Goal: Find specific fact: Find specific fact

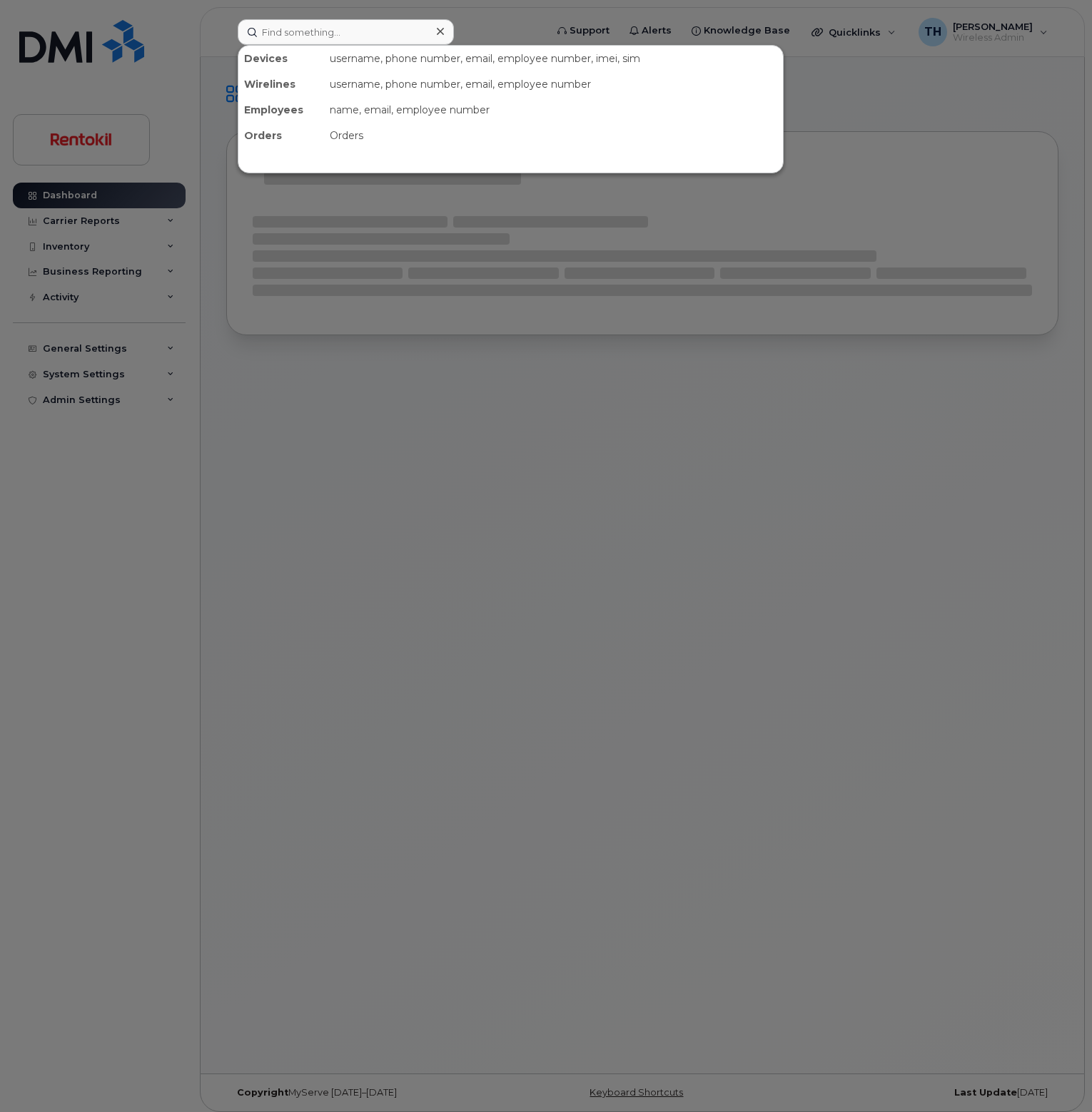
click at [409, 33] on input at bounding box center [346, 32] width 216 height 26
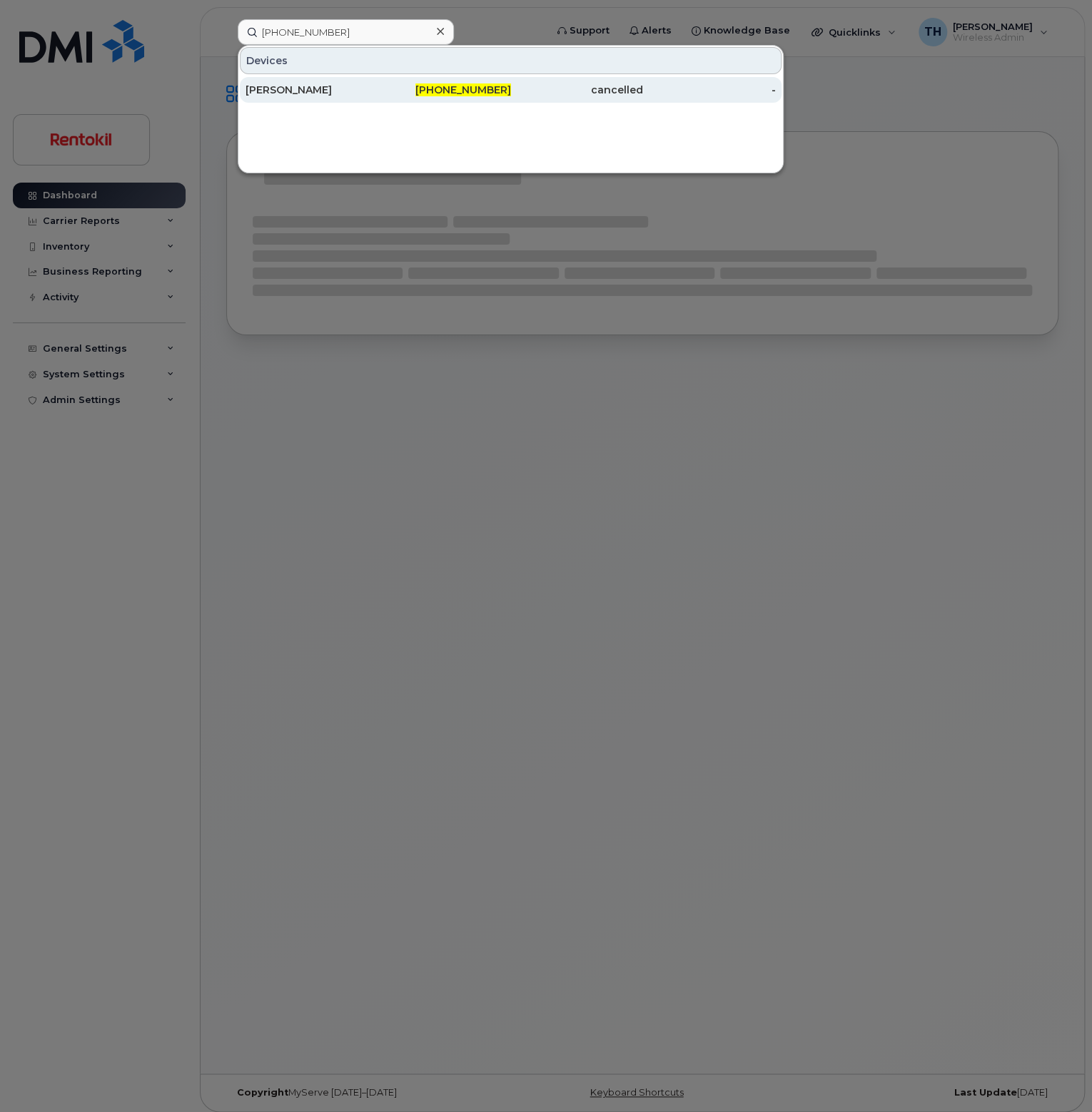
type input "301-331-7314"
click at [378, 82] on div "301-331-7314" at bounding box center [445, 89] width 133 height 14
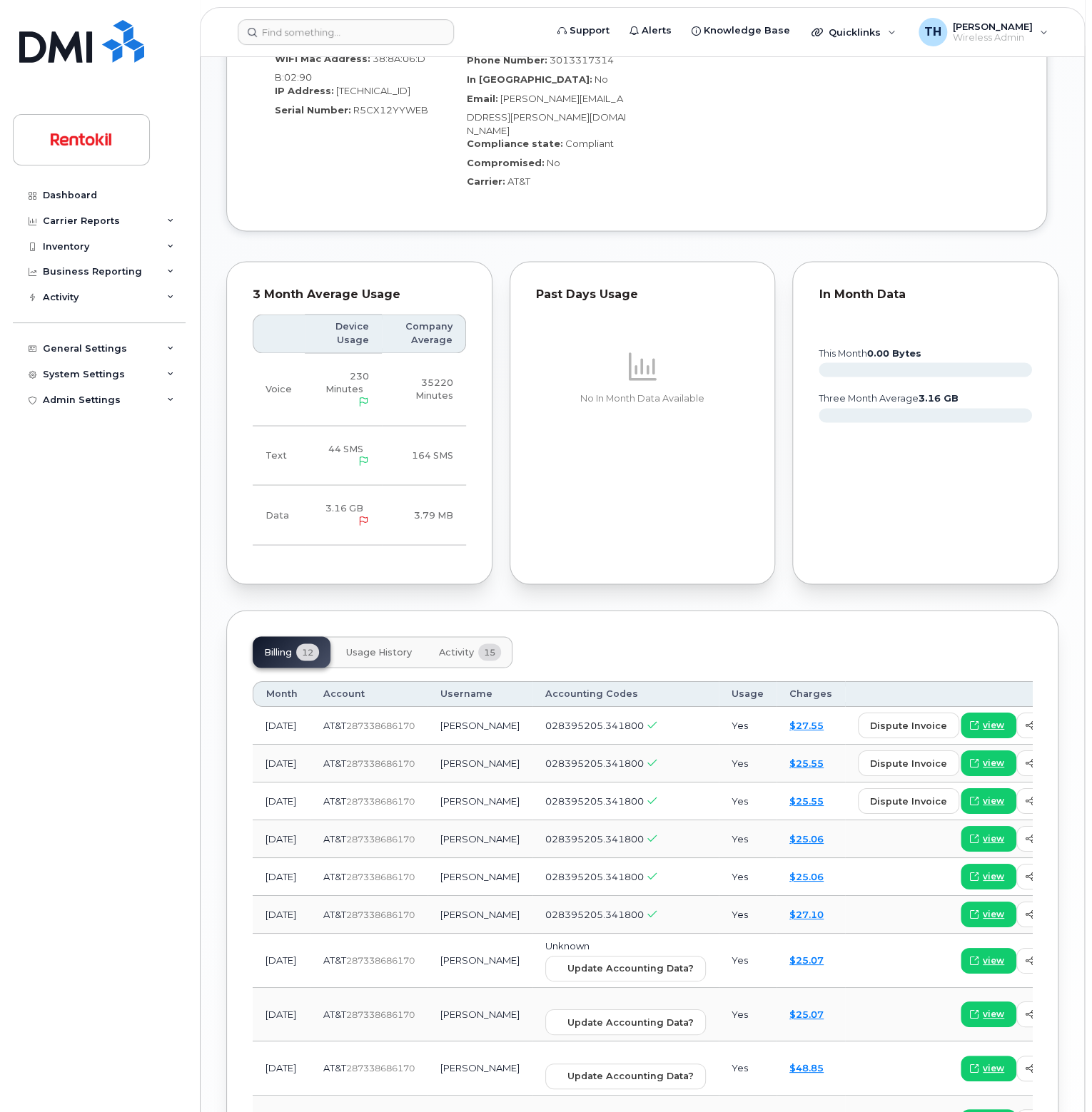
click at [374, 646] on span "Usage History" at bounding box center [379, 652] width 66 height 11
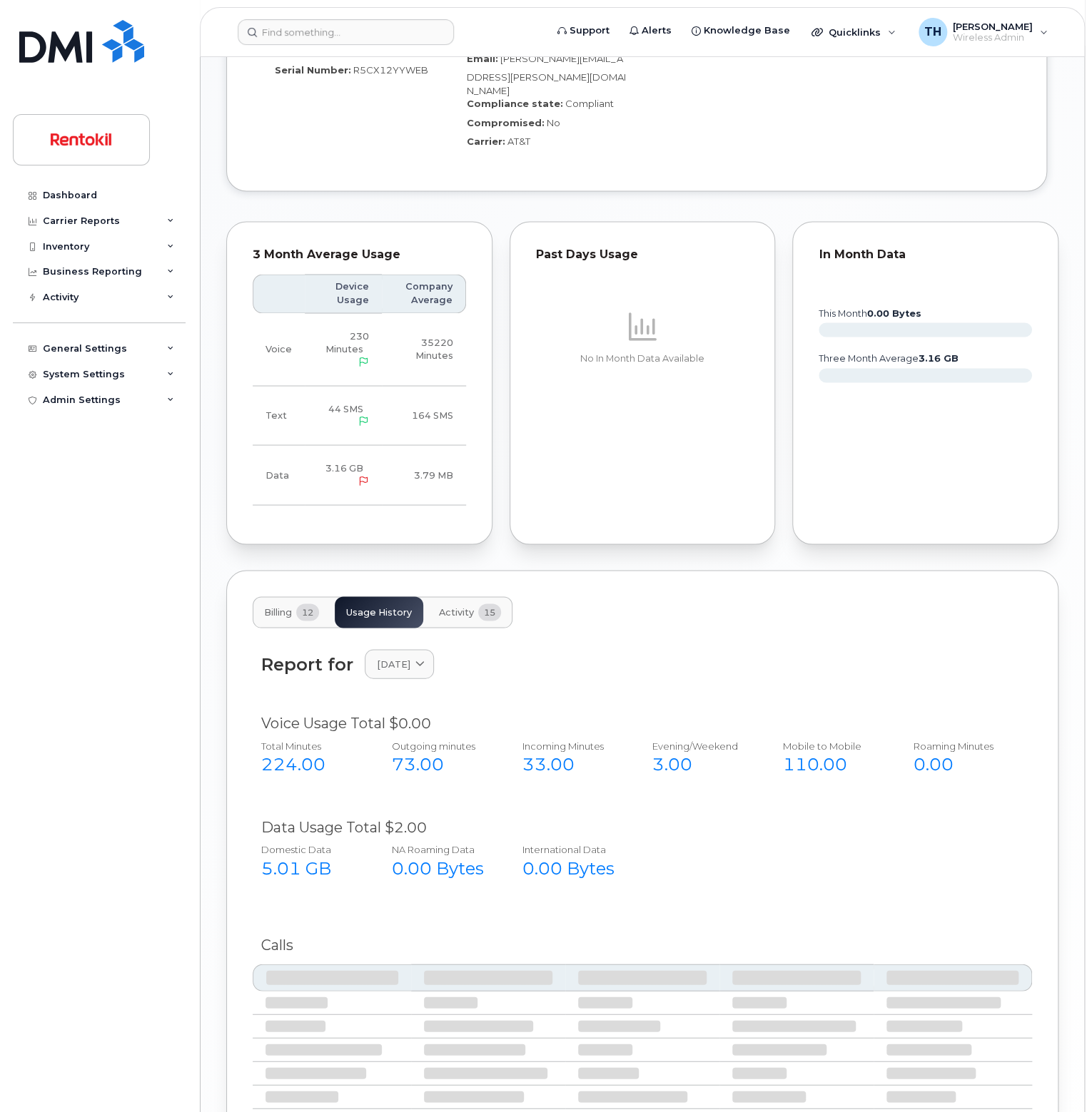
scroll to position [1160, 0]
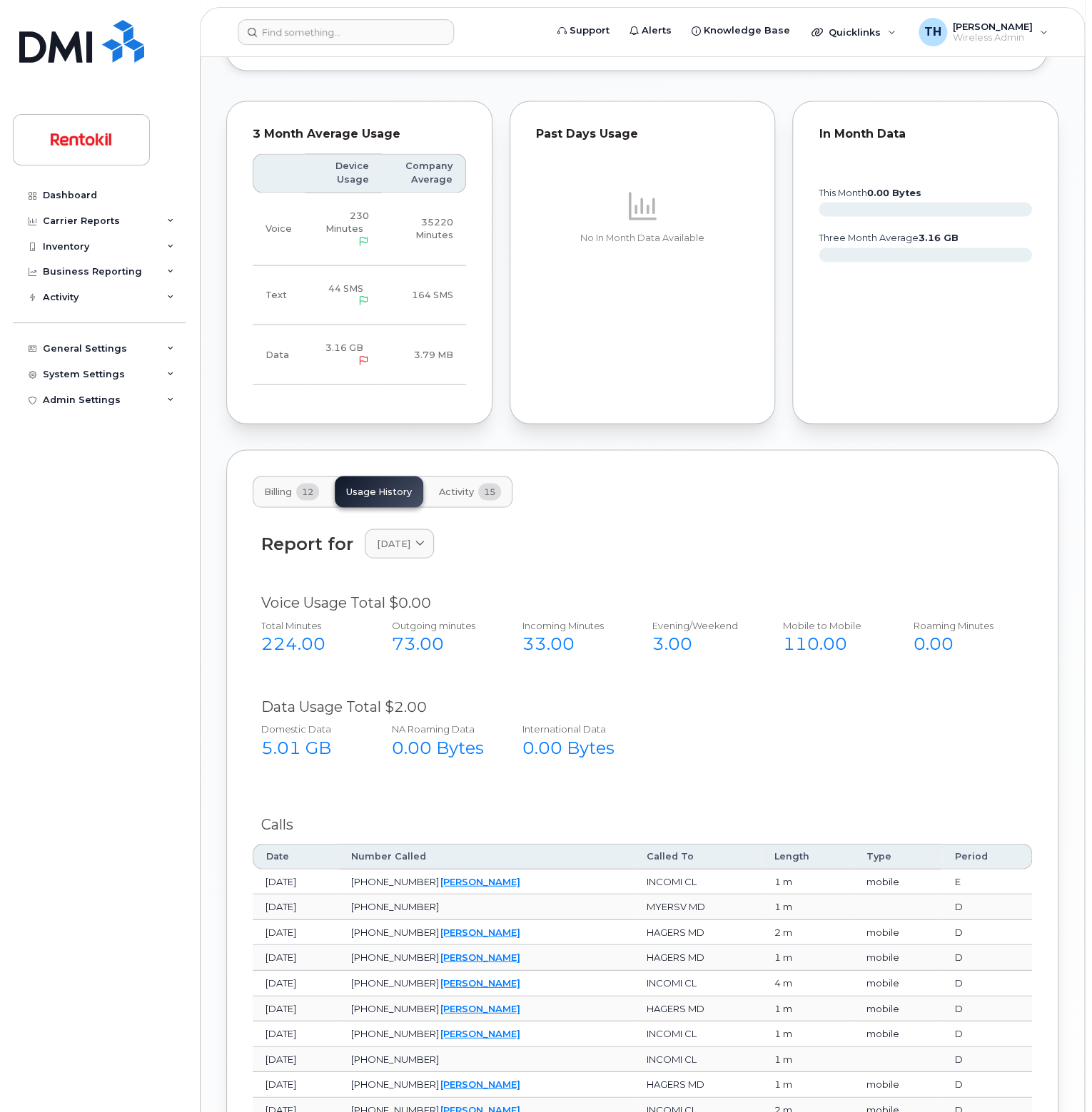
click at [423, 631] on div "73.00" at bounding box center [441, 643] width 99 height 24
drag, startPoint x: 423, startPoint y: 576, endPoint x: 512, endPoint y: 610, distance: 95.3
click at [423, 631] on div "73.00" at bounding box center [441, 643] width 99 height 24
click at [618, 688] on div "Data Usage Total $2.00 Domestic Data 5.01 GB NA Roaming Data 0.00 Bytes Interna…" at bounding box center [642, 736] width 780 height 95
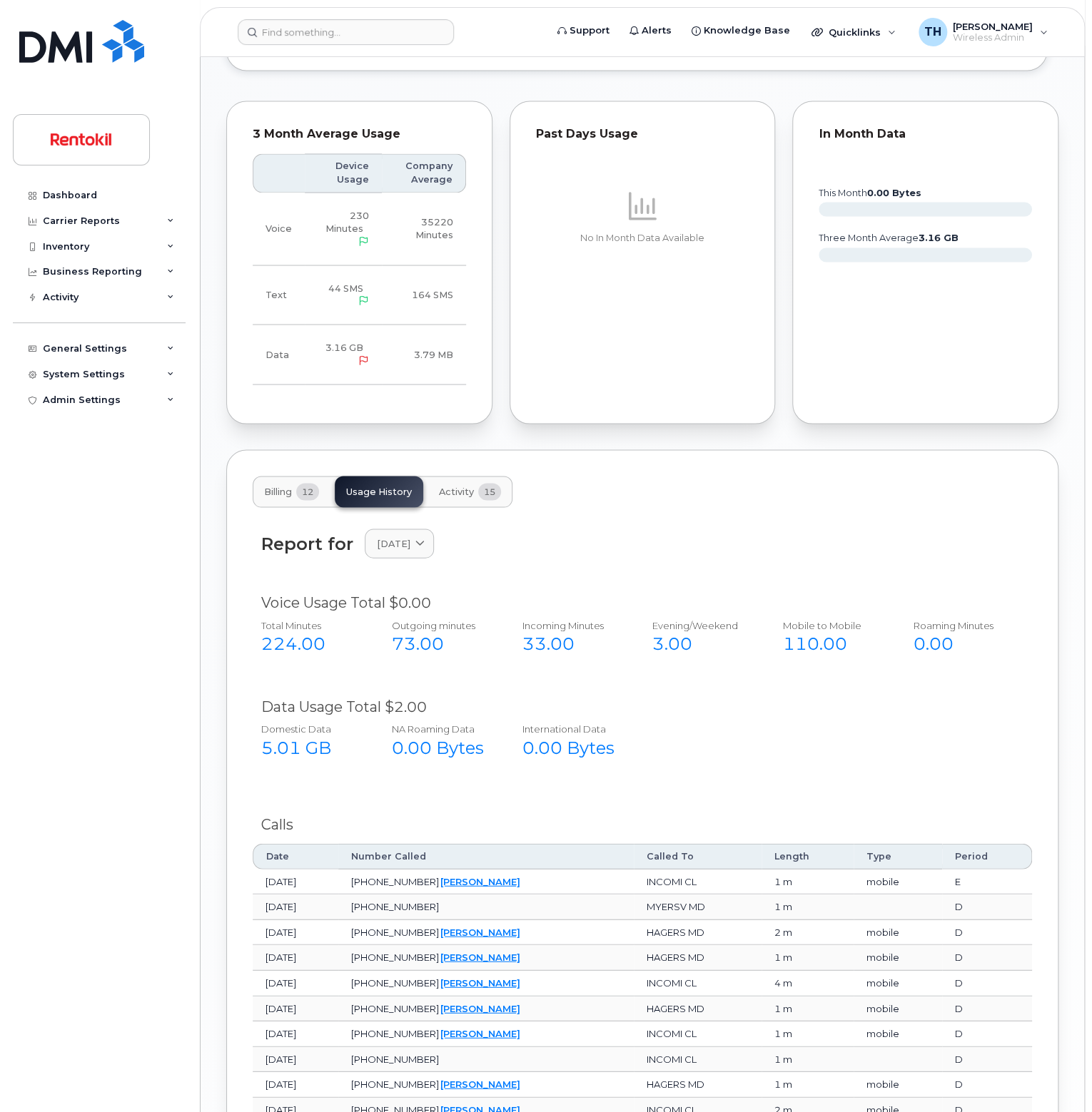
click at [462, 736] on div "0.00 Bytes" at bounding box center [441, 748] width 99 height 24
click at [291, 722] on div "Domestic Data" at bounding box center [310, 729] width 99 height 14
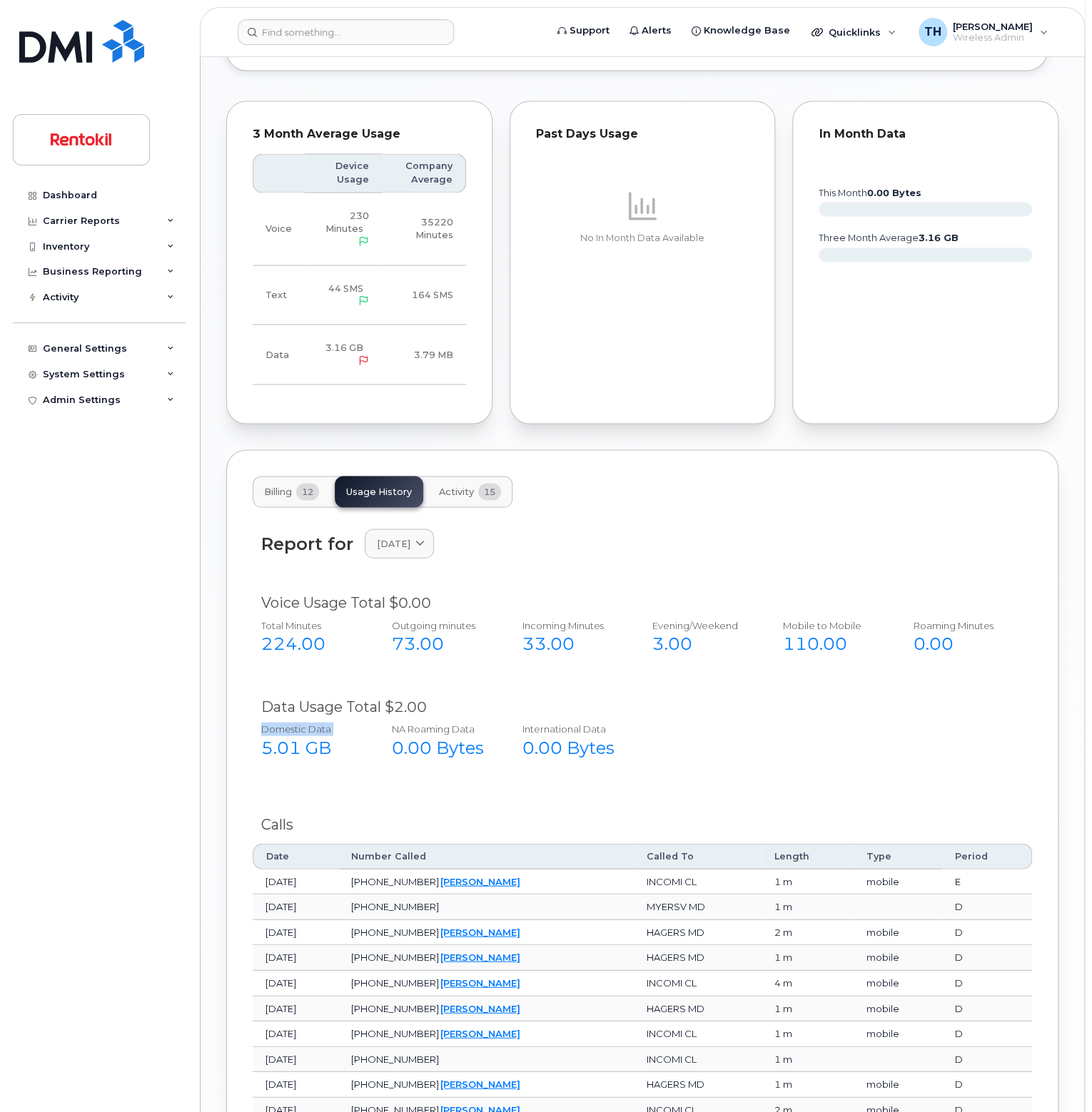
drag, startPoint x: 291, startPoint y: 659, endPoint x: 294, endPoint y: 632, distance: 27.2
click at [291, 722] on div "Domestic Data" at bounding box center [310, 729] width 99 height 14
click at [293, 592] on div "Voice Usage Total $0.00" at bounding box center [642, 602] width 762 height 20
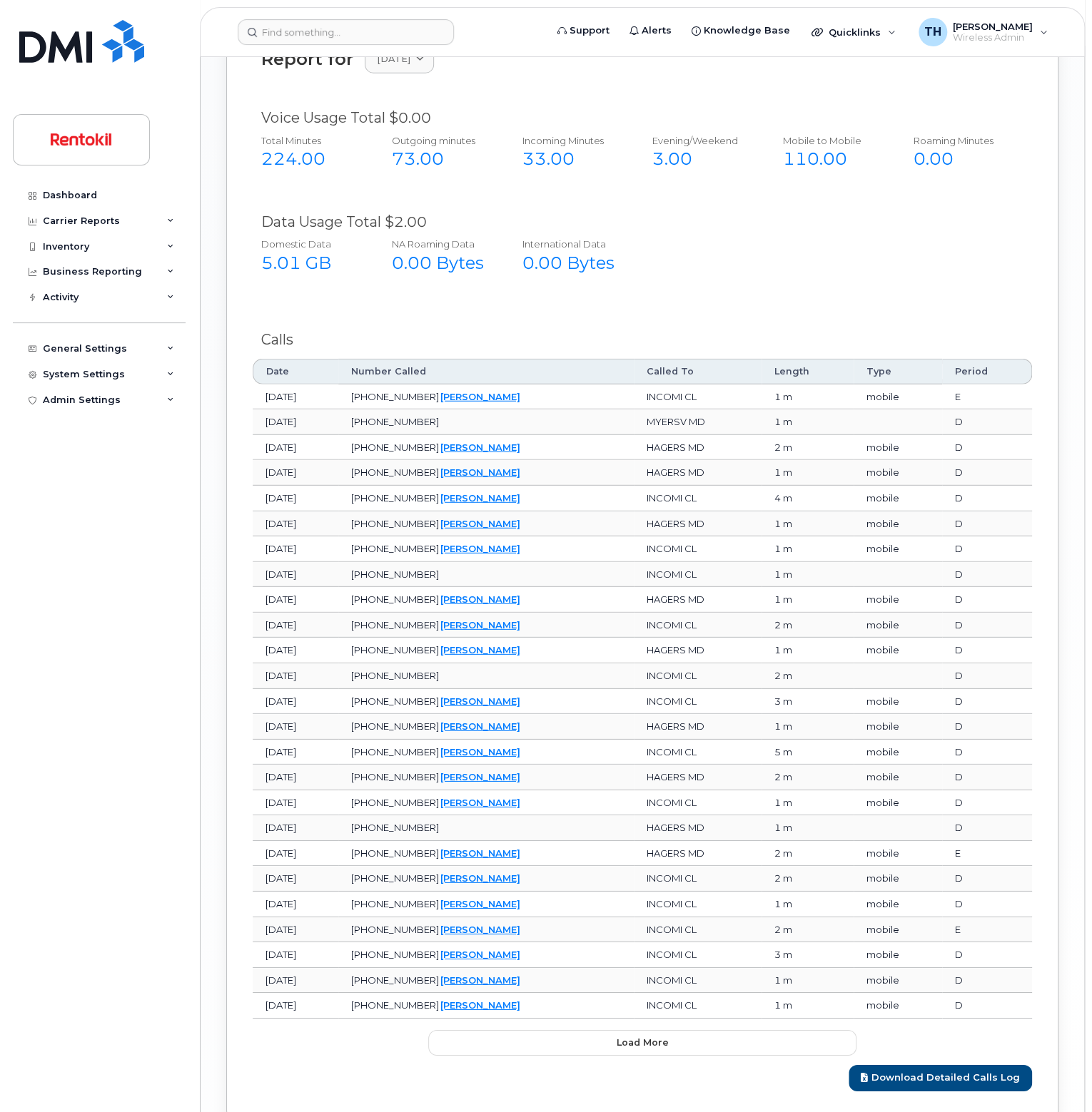
scroll to position [1662, 0]
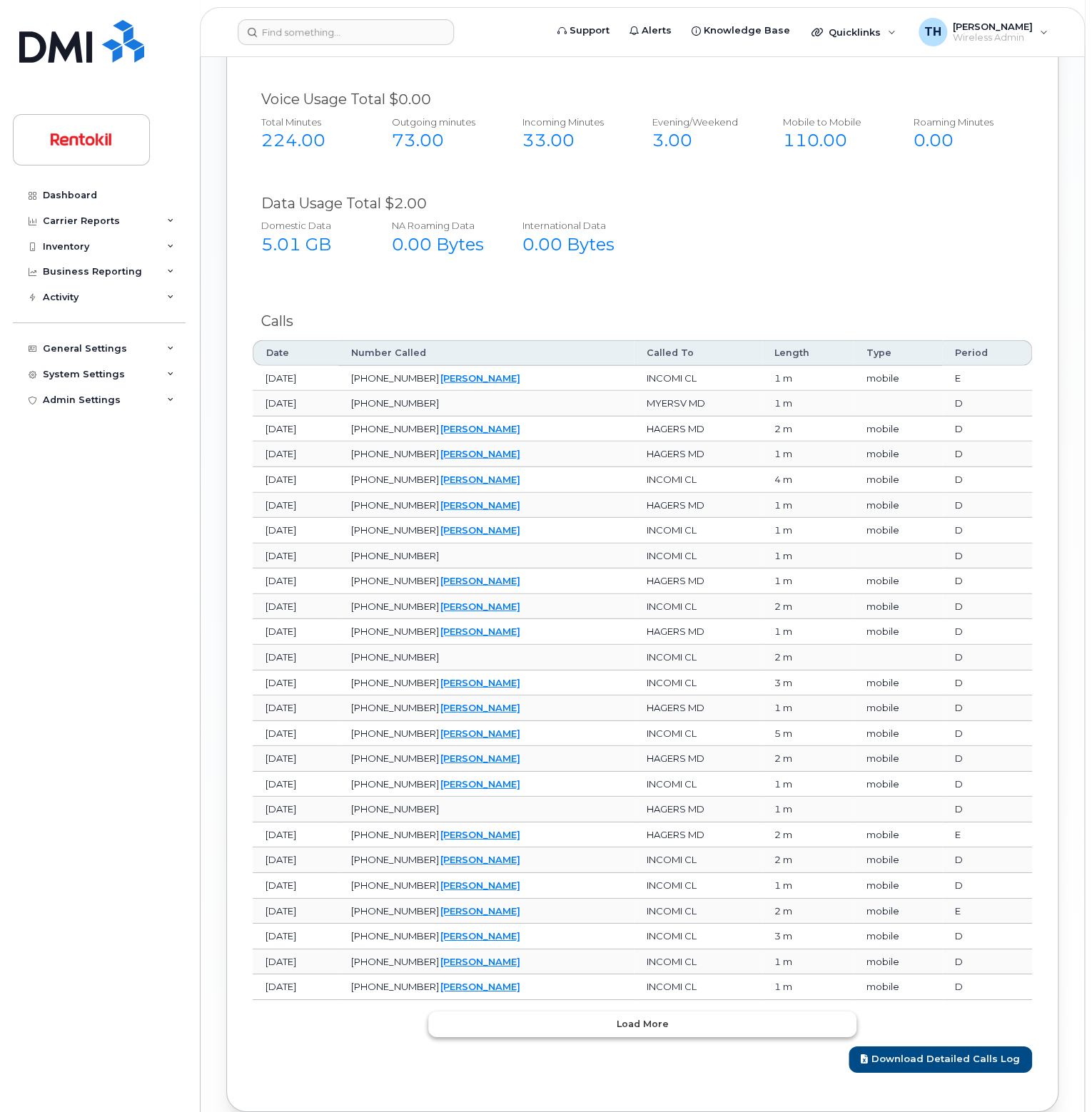
click at [650, 1011] on button "Load more" at bounding box center [642, 1024] width 428 height 26
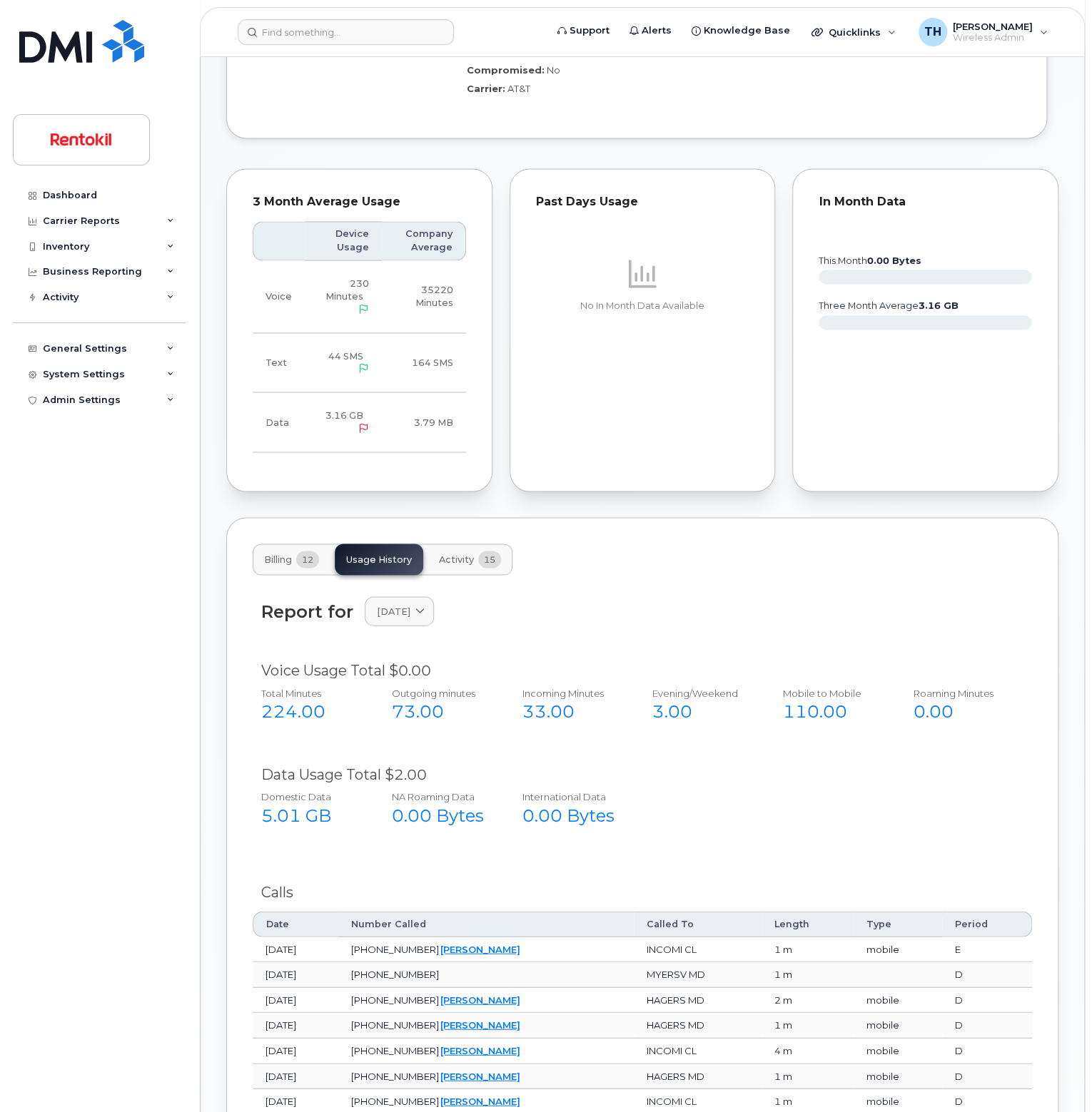
click at [461, 553] on span "Activity" at bounding box center [456, 559] width 35 height 11
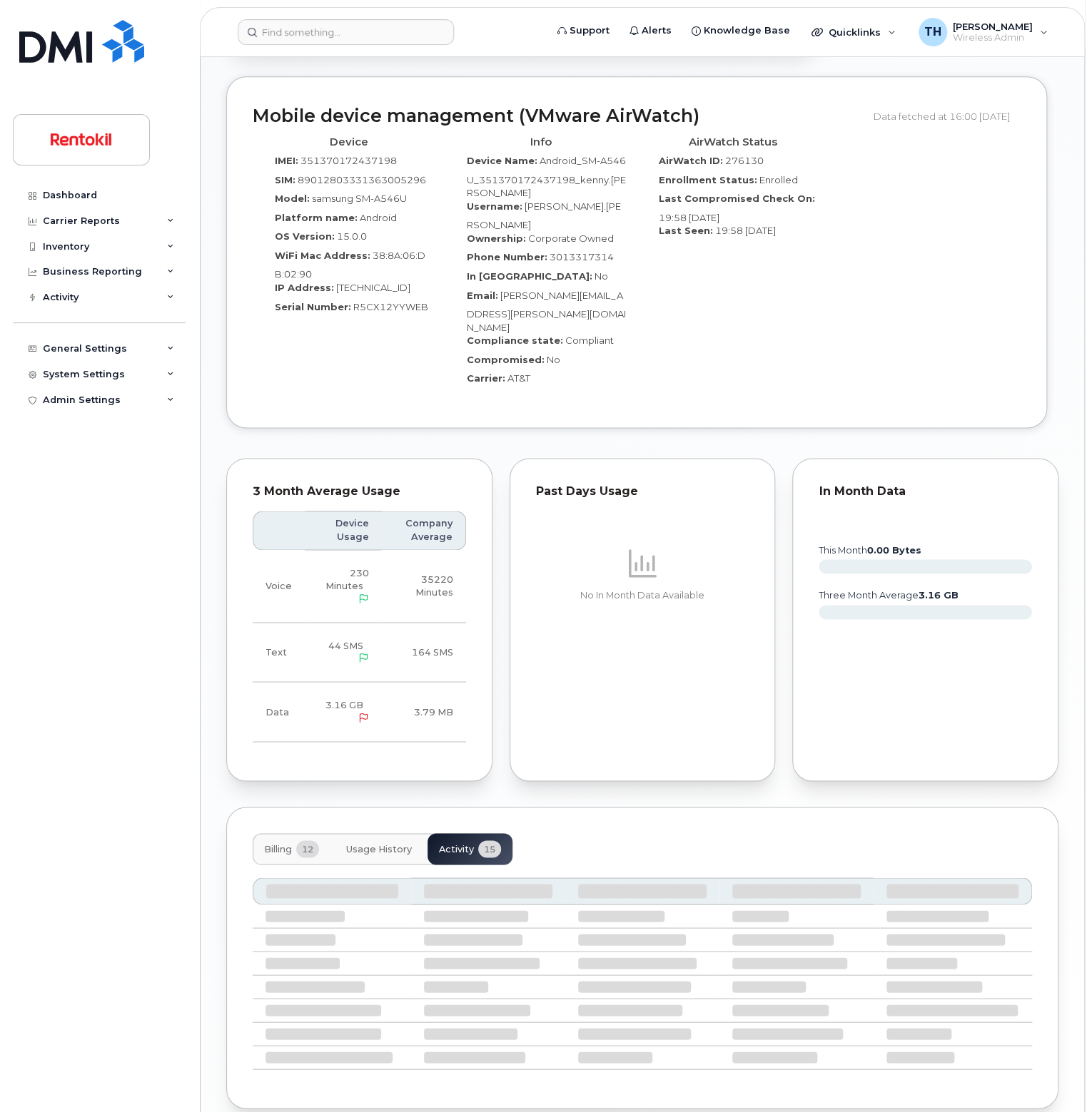
scroll to position [1092, 0]
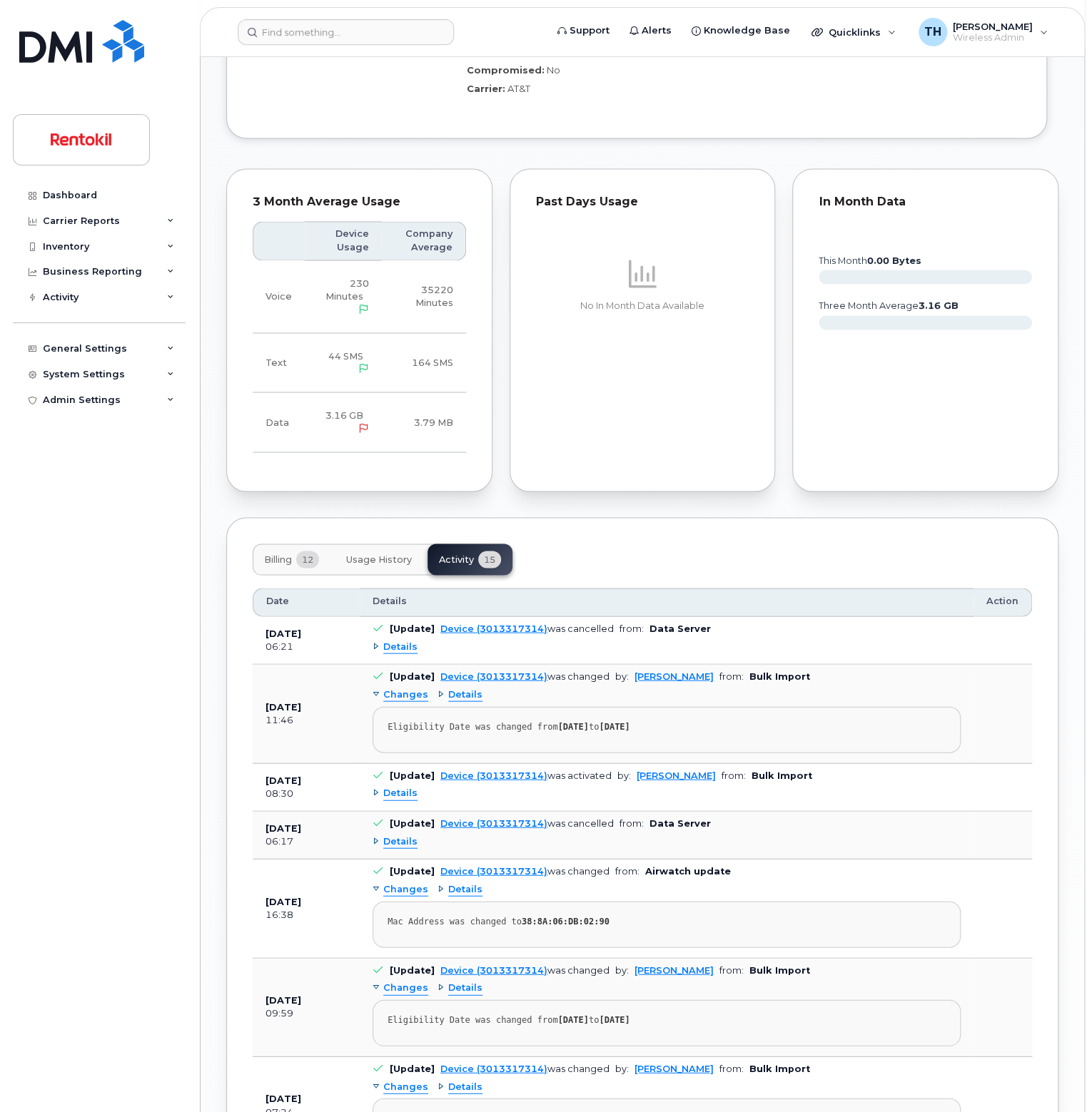
click at [419, 544] on button "Usage History" at bounding box center [379, 559] width 88 height 32
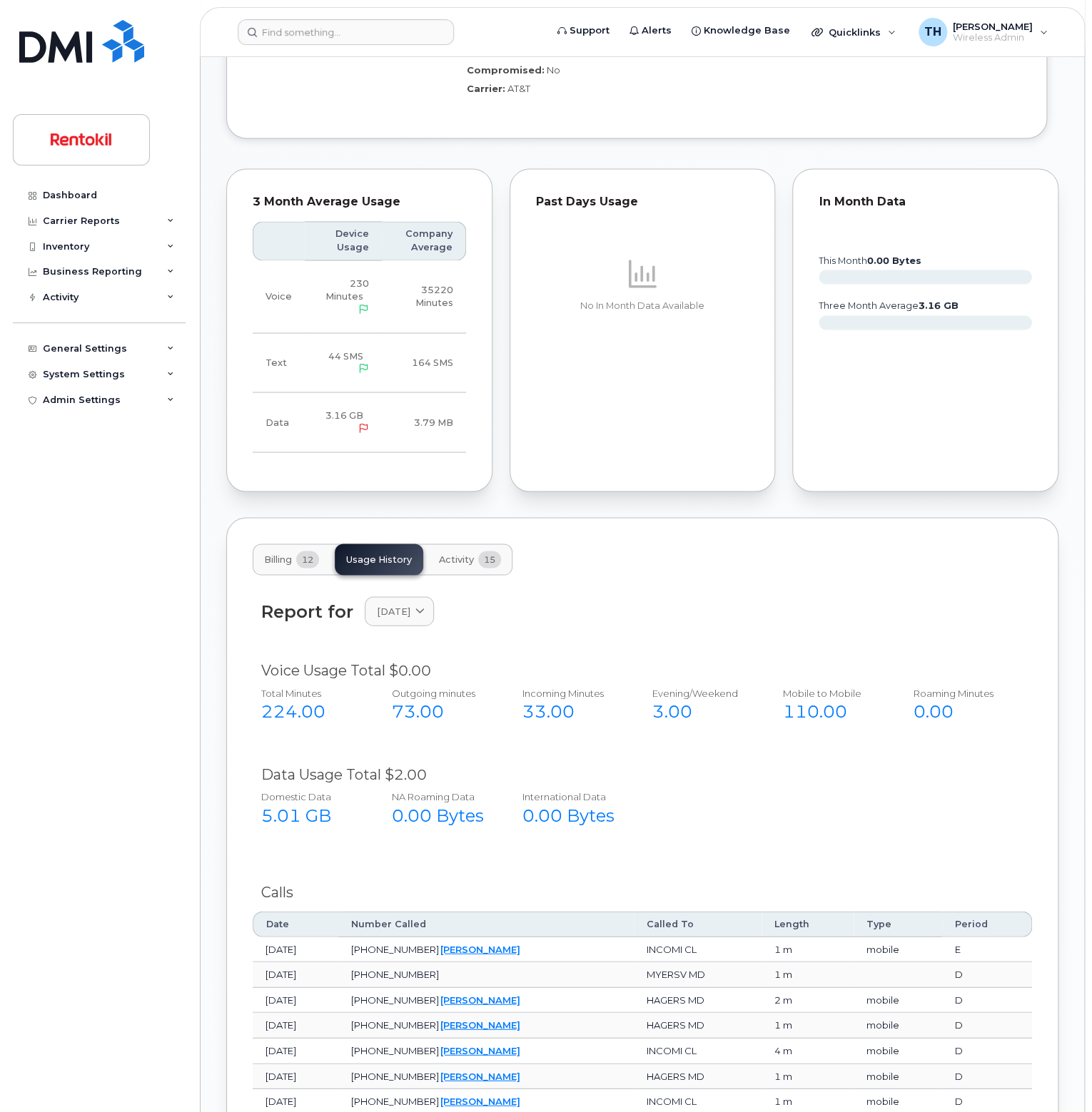
click at [418, 588] on div "Report for September 2025 2025 September August July June May April March Febru…" at bounding box center [642, 620] width 780 height 63
click at [427, 596] on link "September 2025" at bounding box center [399, 611] width 70 height 29
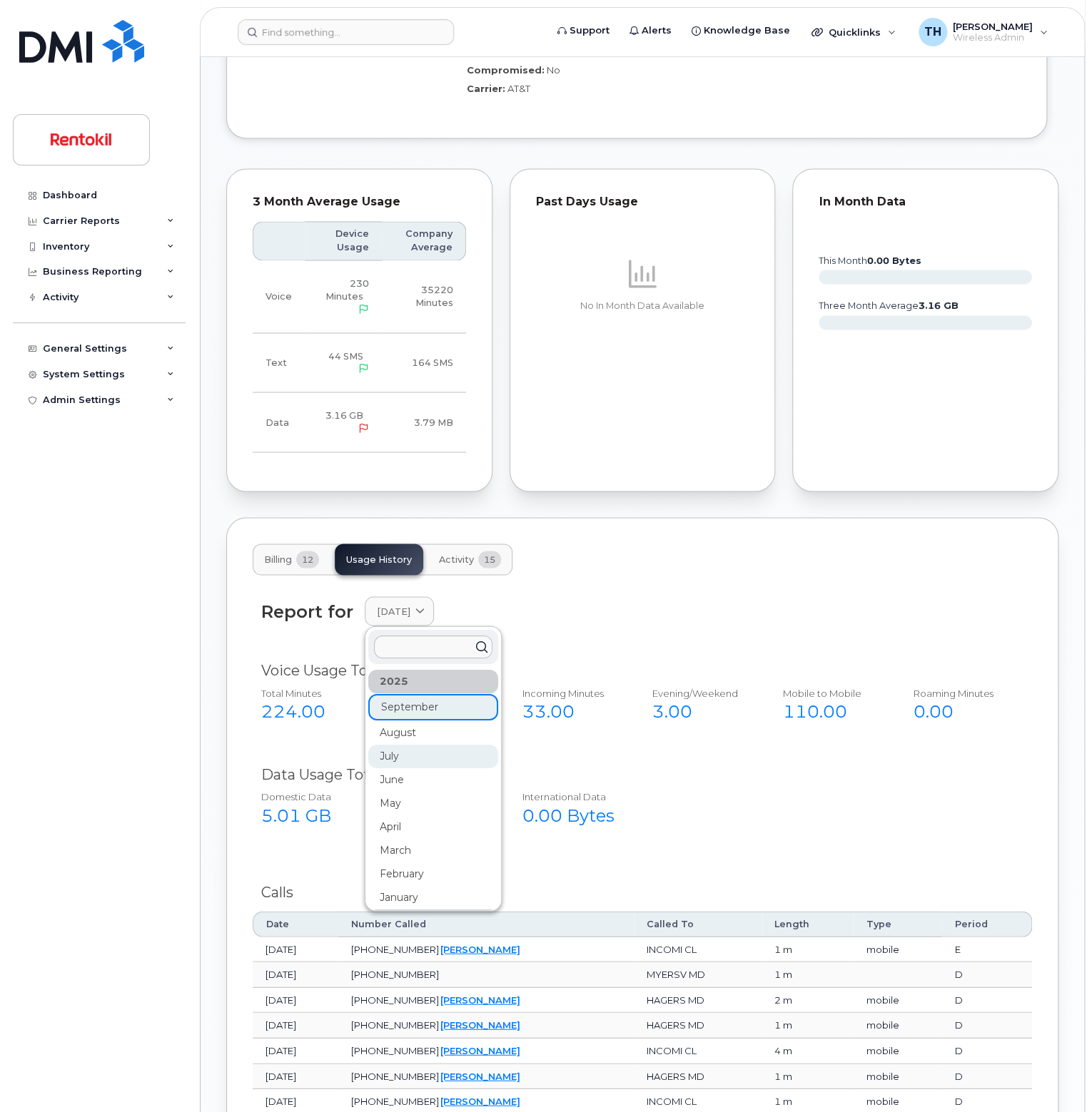
click at [427, 744] on div "July" at bounding box center [433, 755] width 130 height 23
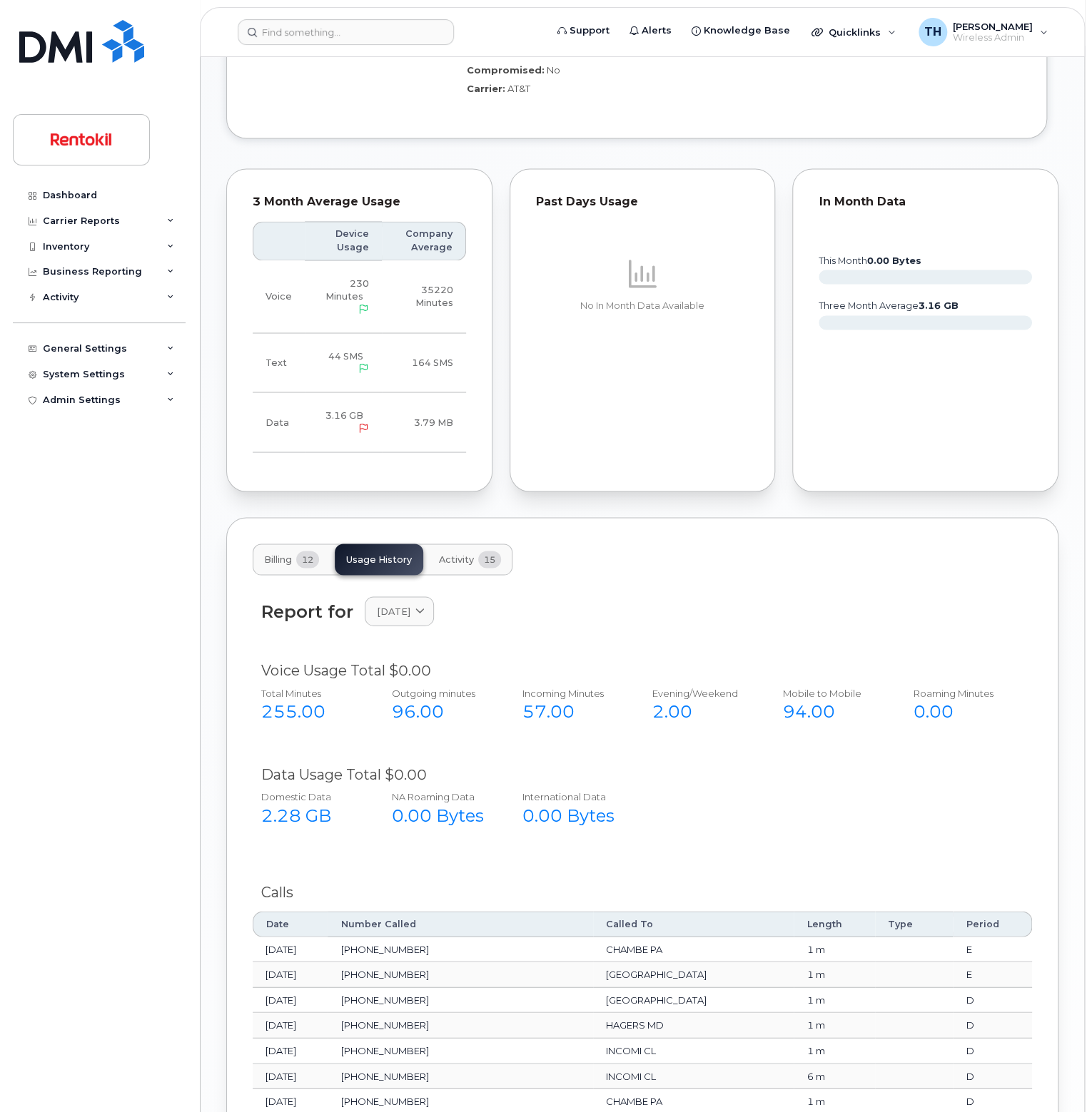
click at [434, 699] on div "96.00" at bounding box center [441, 711] width 99 height 24
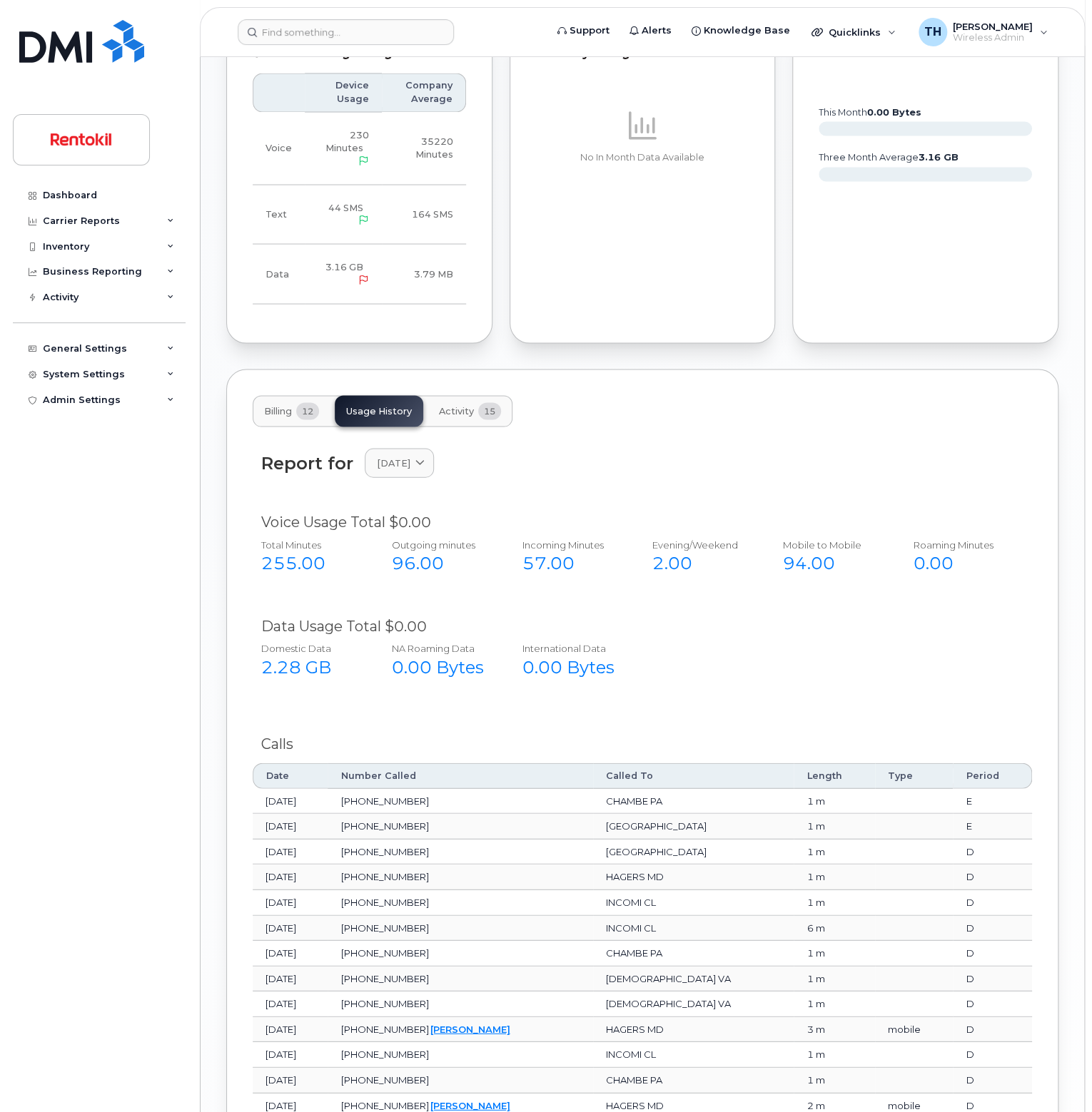
scroll to position [1163, 0]
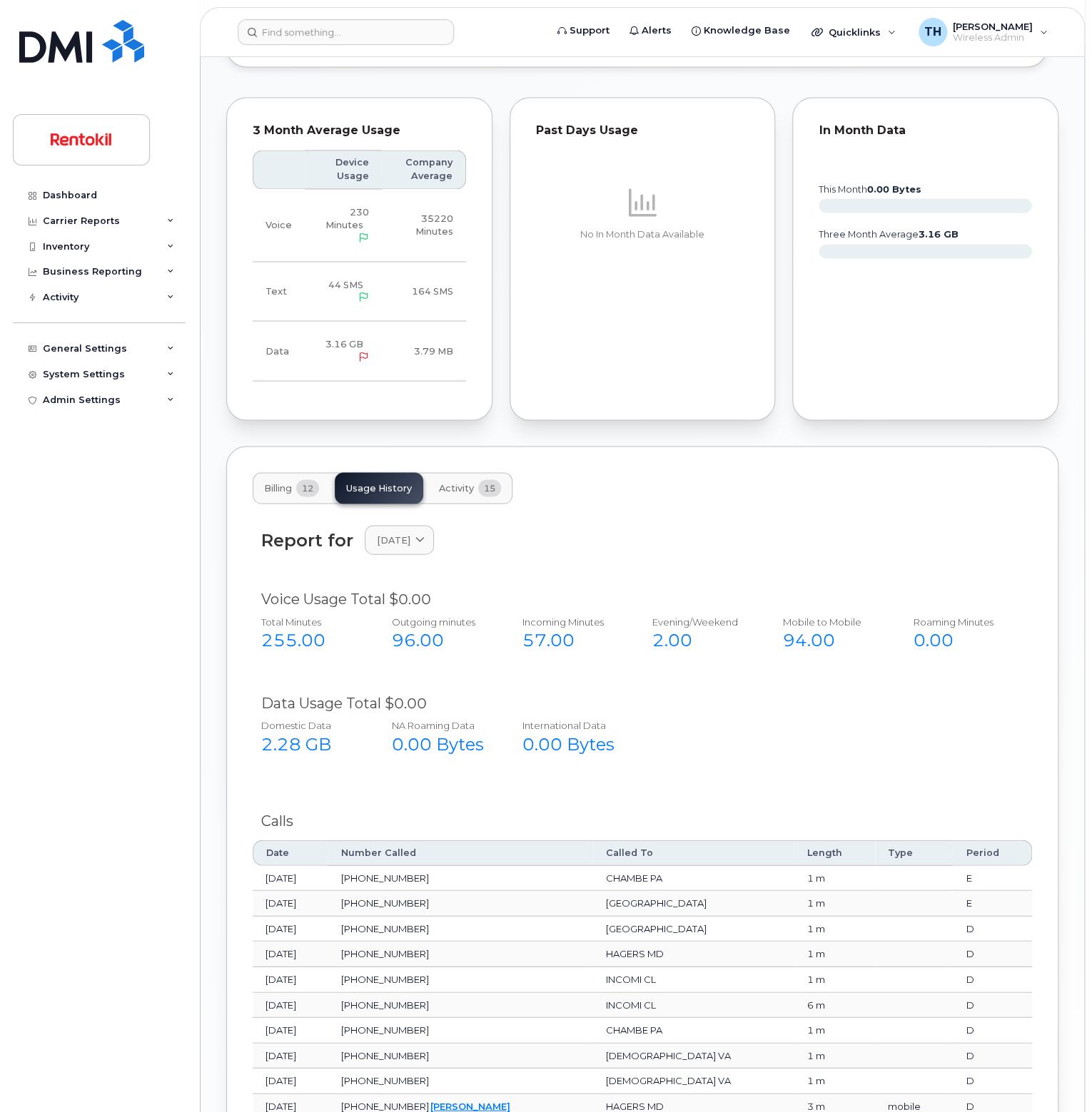
click at [474, 503] on div "Report for July 2025 2025 September August July June May April March February J…" at bounding box center [642, 1044] width 780 height 1082
click at [474, 472] on button "Activity 15" at bounding box center [470, 488] width 85 height 32
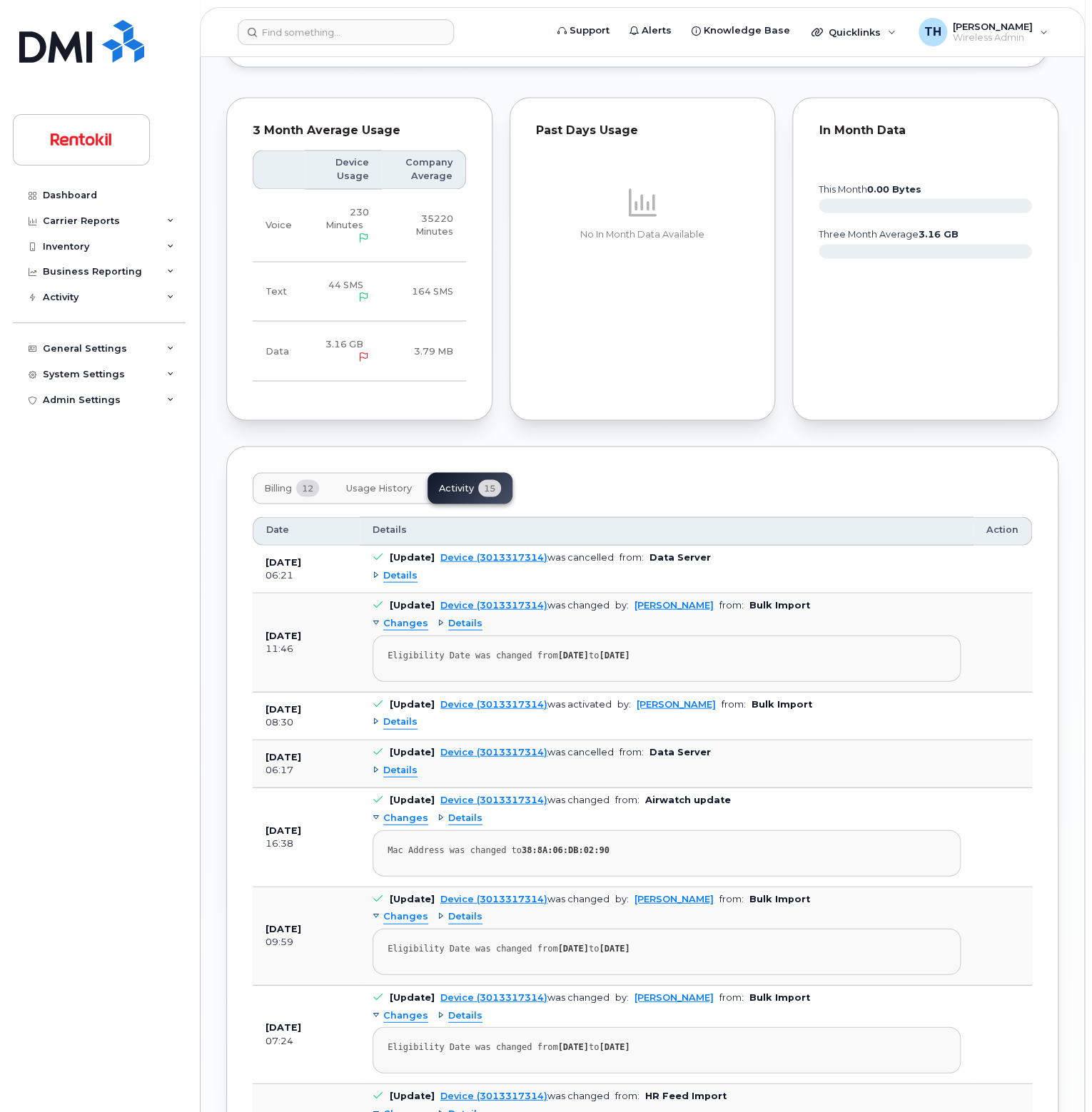
click at [391, 482] on span "Usage History" at bounding box center [379, 488] width 66 height 11
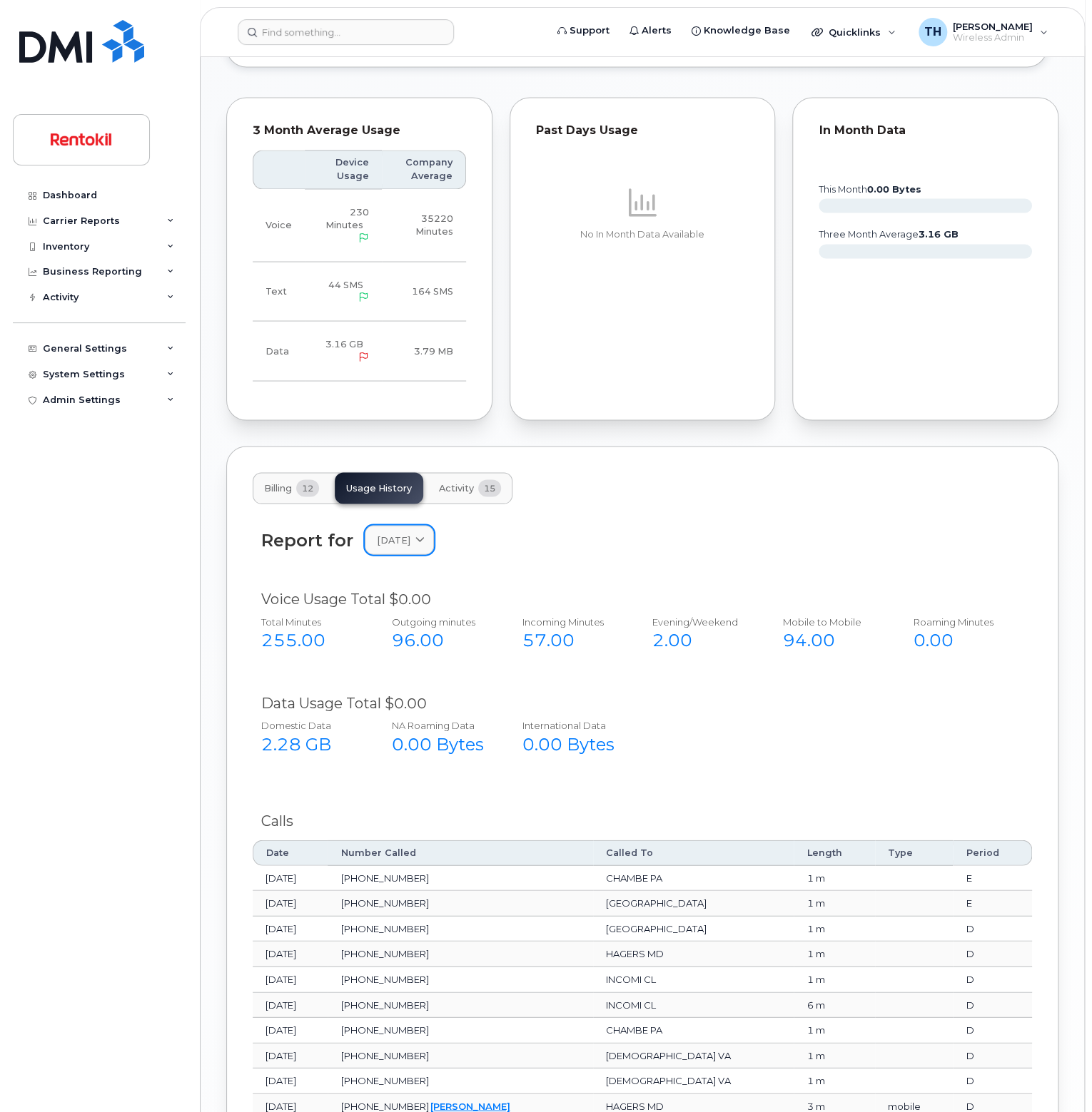
drag, startPoint x: 389, startPoint y: 449, endPoint x: 396, endPoint y: 477, distance: 28.9
click at [396, 533] on span "July 2025" at bounding box center [393, 540] width 33 height 14
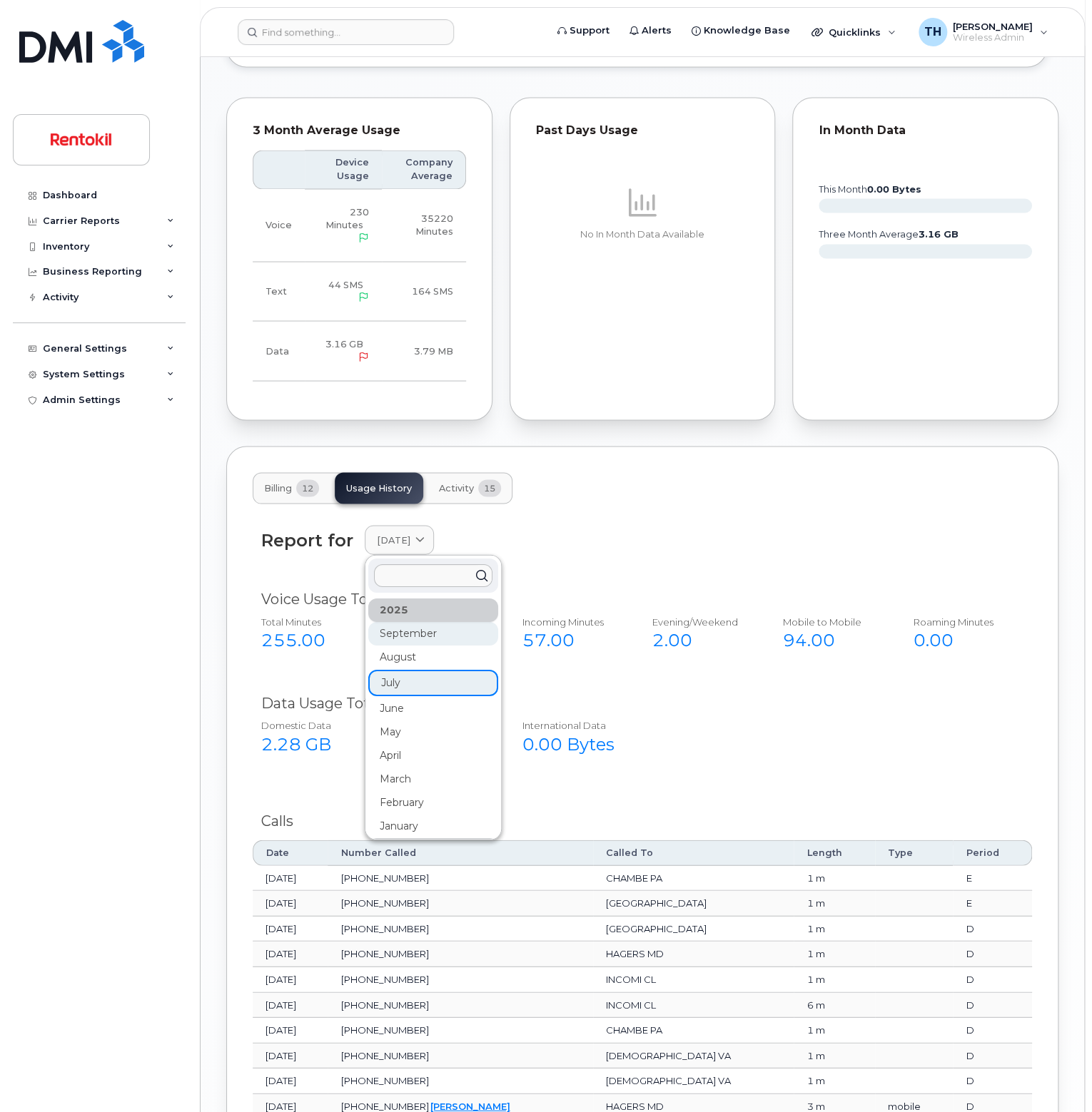
click at [405, 621] on div "September" at bounding box center [433, 633] width 130 height 23
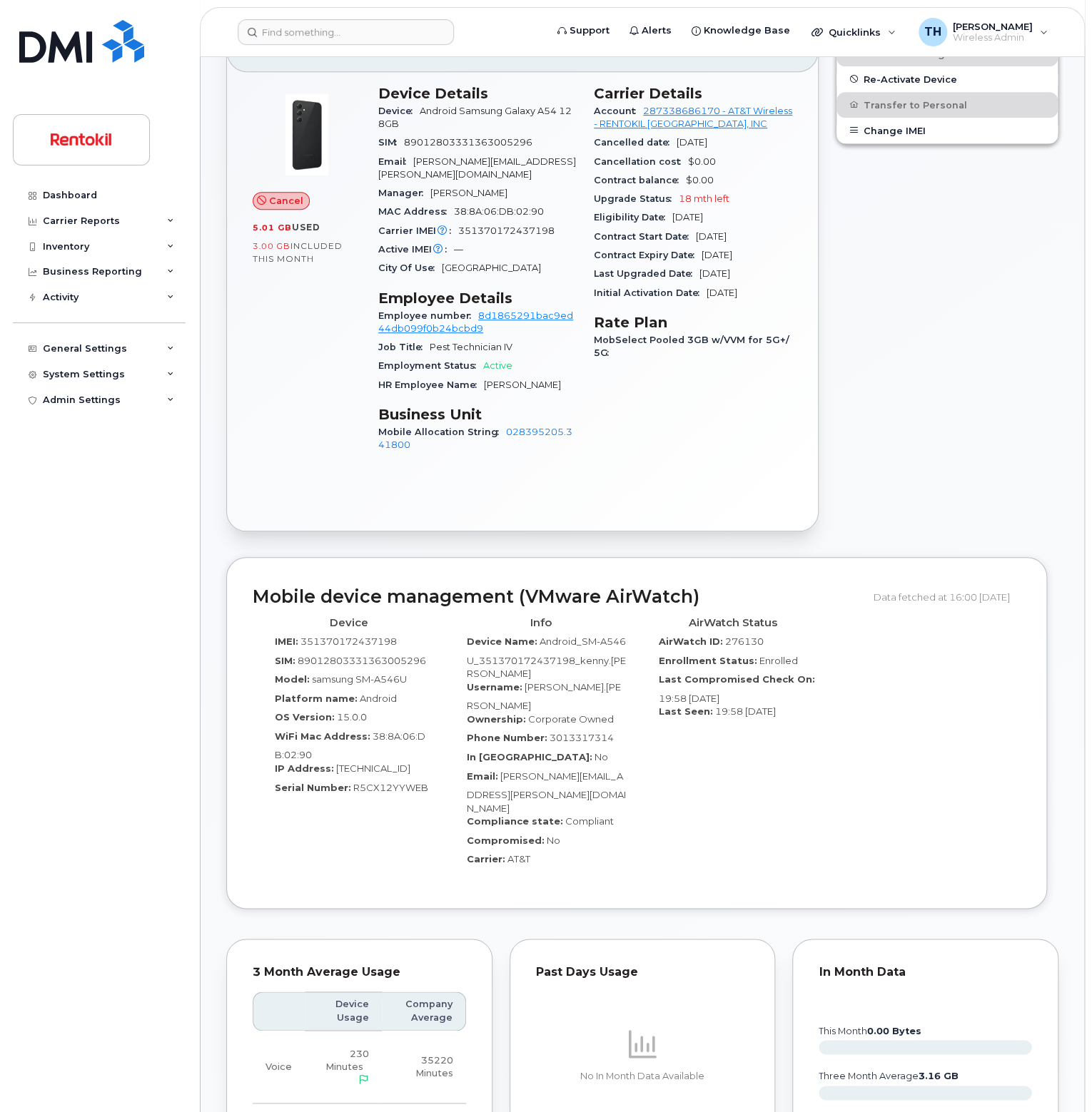
scroll to position [164, 0]
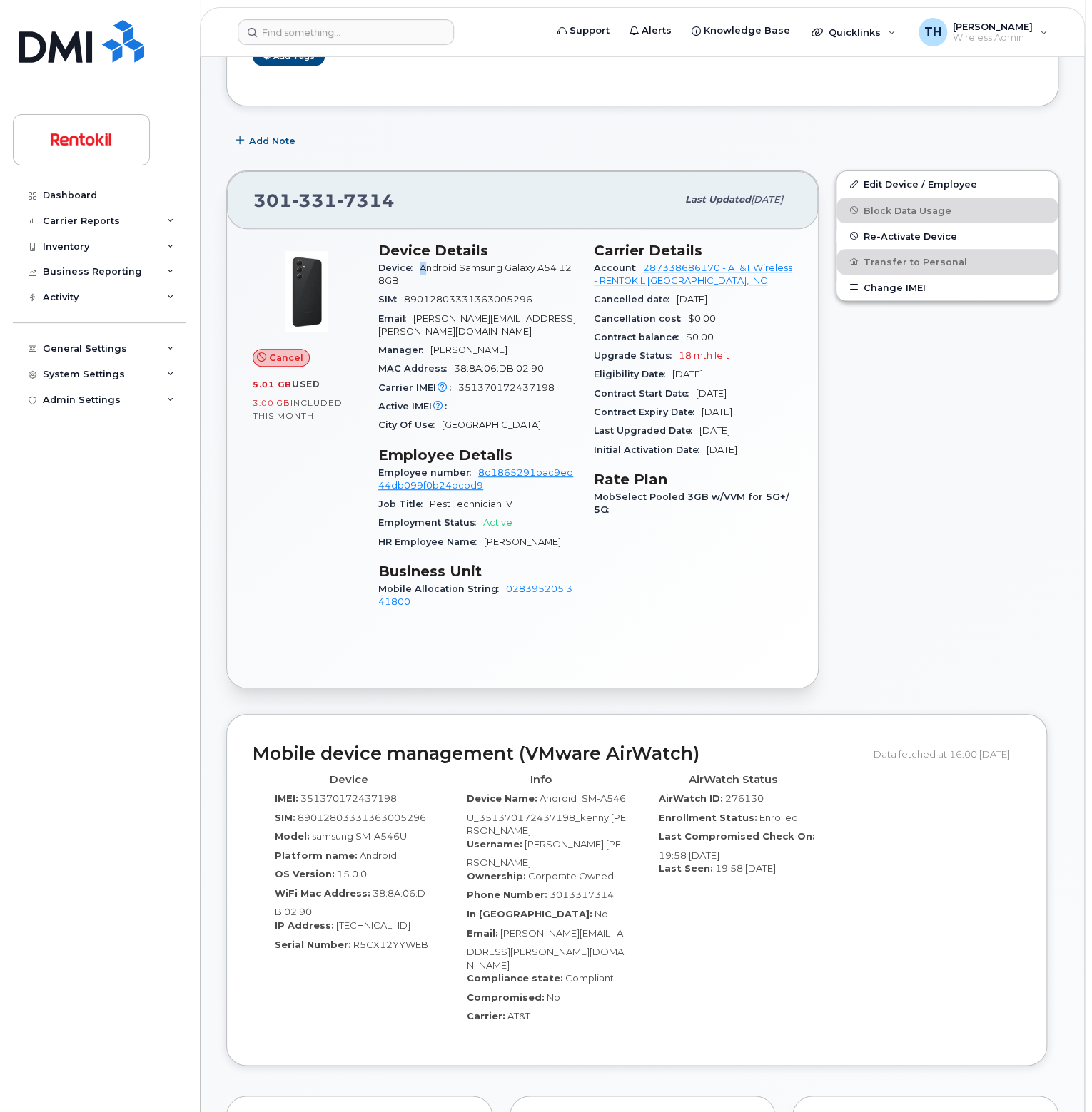
drag, startPoint x: 417, startPoint y: 268, endPoint x: 427, endPoint y: 265, distance: 10.4
click at [427, 265] on div "Device Android Samsung Galaxy A54 128GB" at bounding box center [477, 275] width 198 height 32
click at [330, 13] on header "Support Alerts Knowledge Base Quicklinks Suspend / Cancel Device Change SIM Car…" at bounding box center [642, 32] width 885 height 50
click at [331, 23] on input at bounding box center [346, 32] width 216 height 26
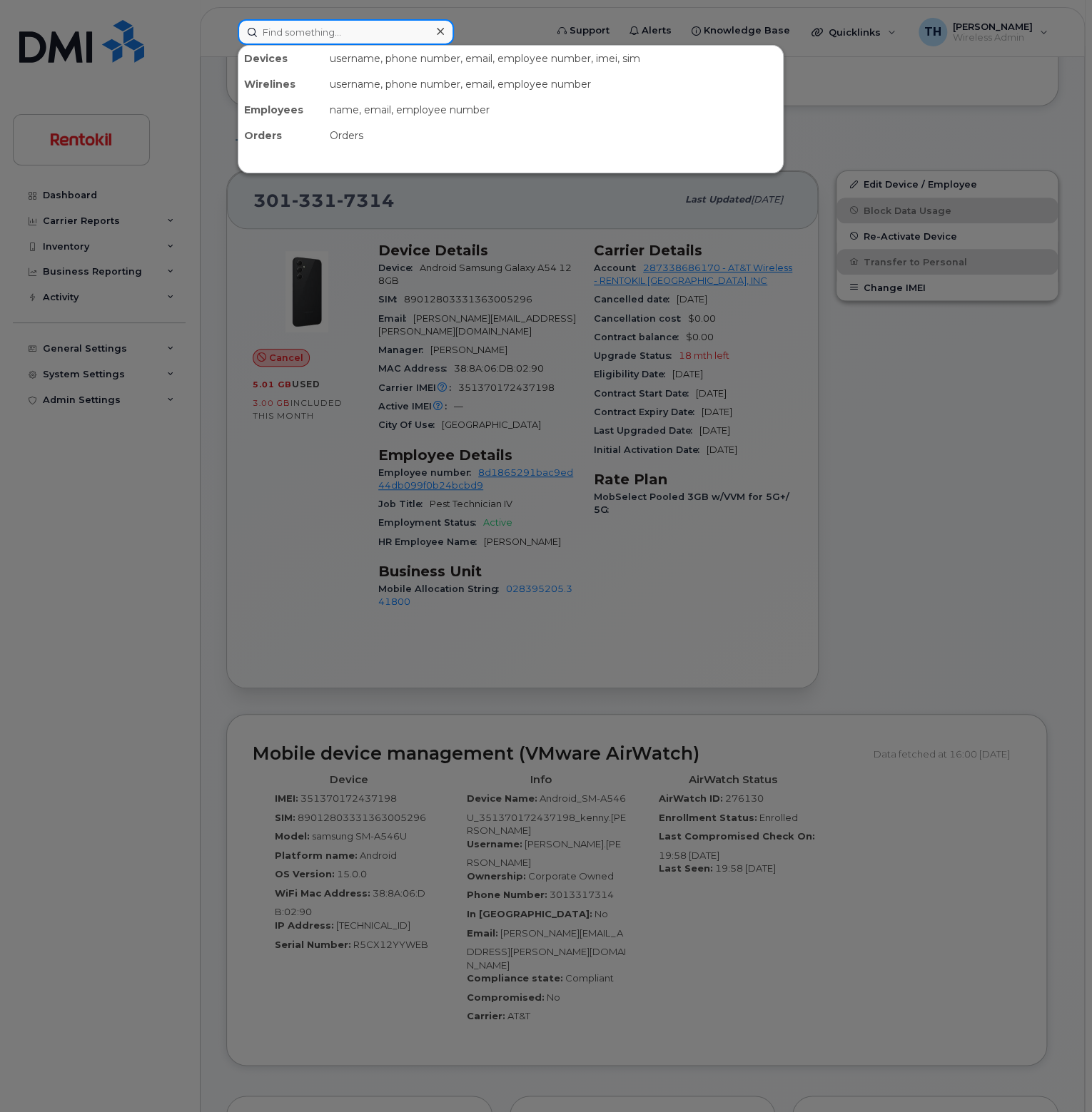
paste input "[PERSON_NAME]"
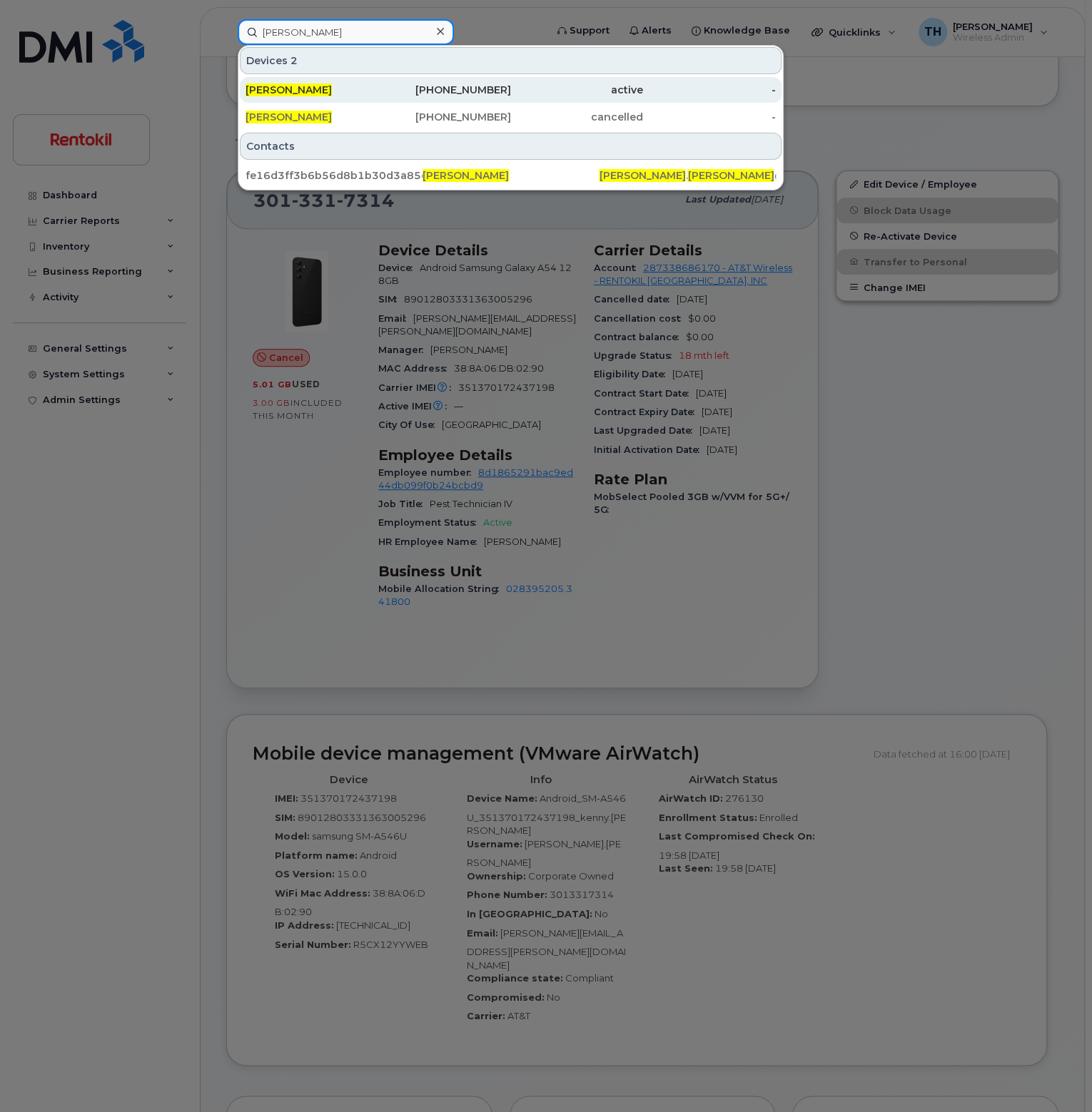
type input "[PERSON_NAME]"
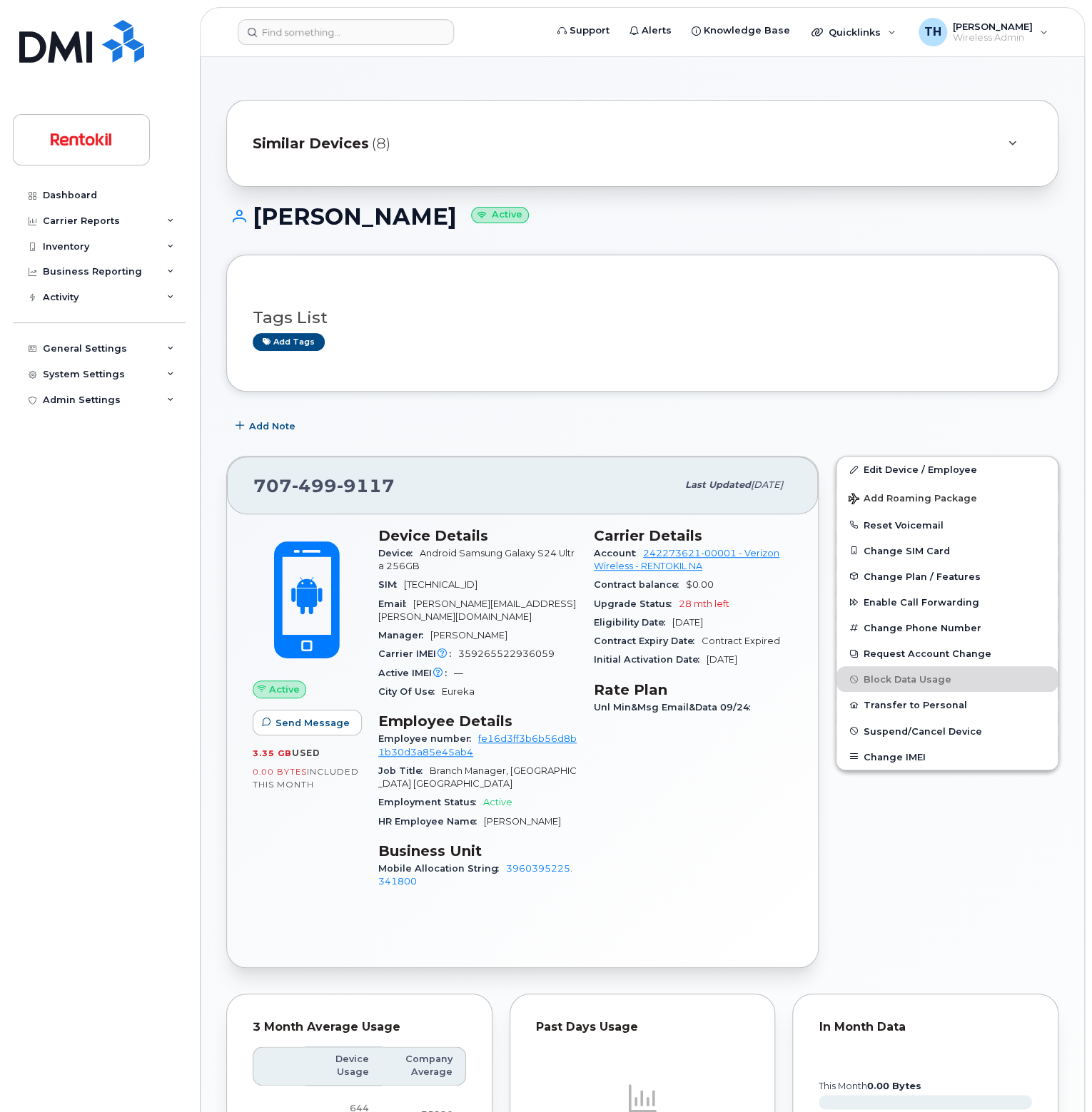
click at [350, 490] on span "9117" at bounding box center [365, 486] width 57 height 21
click at [350, 489] on span "9117" at bounding box center [365, 486] width 57 height 21
copy span "707 499 9117"
